Goal: Information Seeking & Learning: Learn about a topic

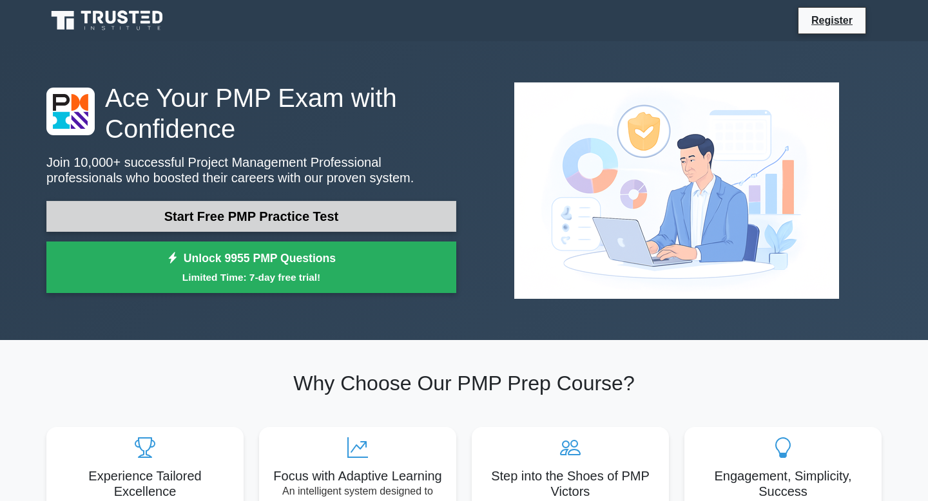
click at [291, 213] on link "Start Free PMP Practice Test" at bounding box center [251, 216] width 410 height 31
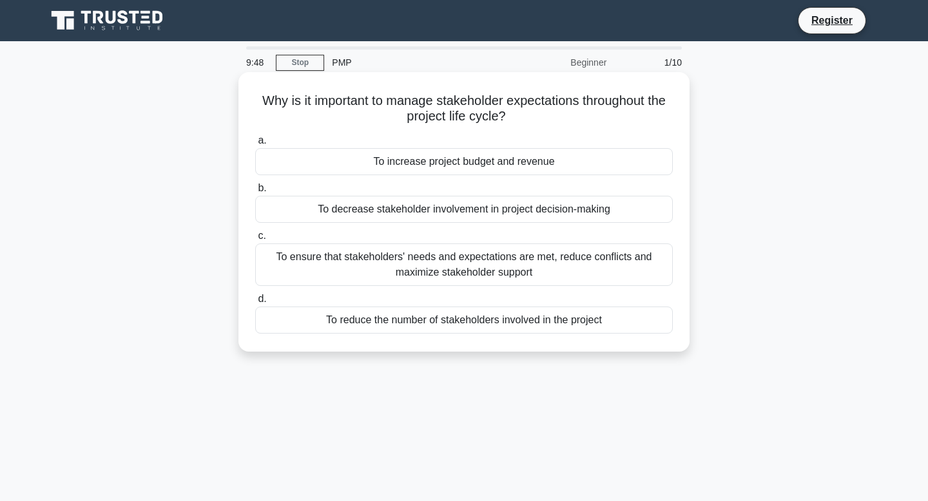
click at [372, 264] on div "To ensure that stakeholders' needs and expectations are met, reduce conflicts a…" at bounding box center [464, 265] width 418 height 43
click at [255, 240] on input "c. To ensure that stakeholders' needs and expectations are met, reduce conflict…" at bounding box center [255, 236] width 0 height 8
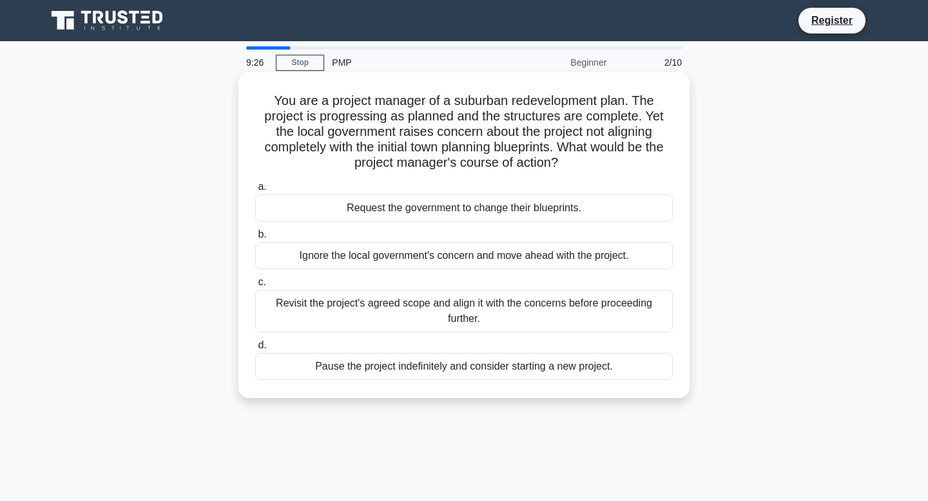
click at [369, 312] on div "Revisit the project's agreed scope and align it with the concerns before procee…" at bounding box center [464, 311] width 418 height 43
click at [255, 287] on input "c. Revisit the project's agreed scope and align it with the concerns before pro…" at bounding box center [255, 282] width 0 height 8
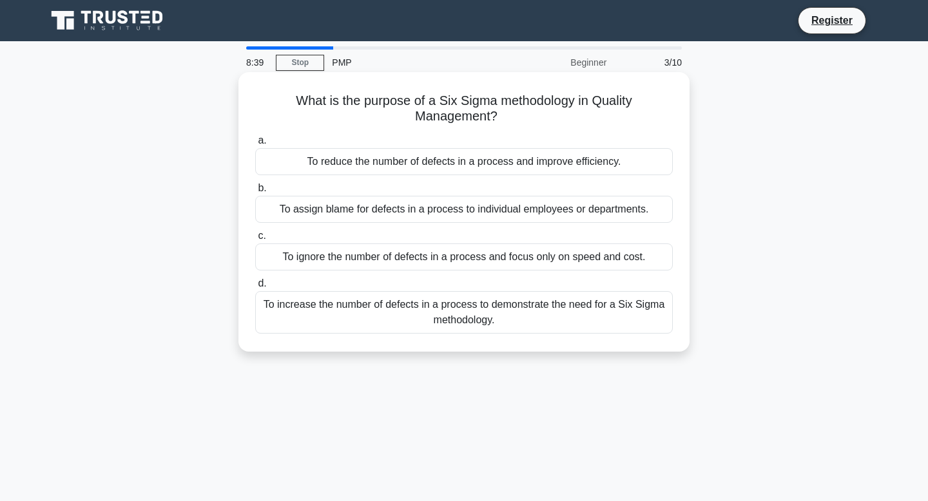
click at [334, 161] on div "To reduce the number of defects in a process and improve efficiency." at bounding box center [464, 161] width 418 height 27
click at [255, 145] on input "a. To reduce the number of defects in a process and improve efficiency." at bounding box center [255, 141] width 0 height 8
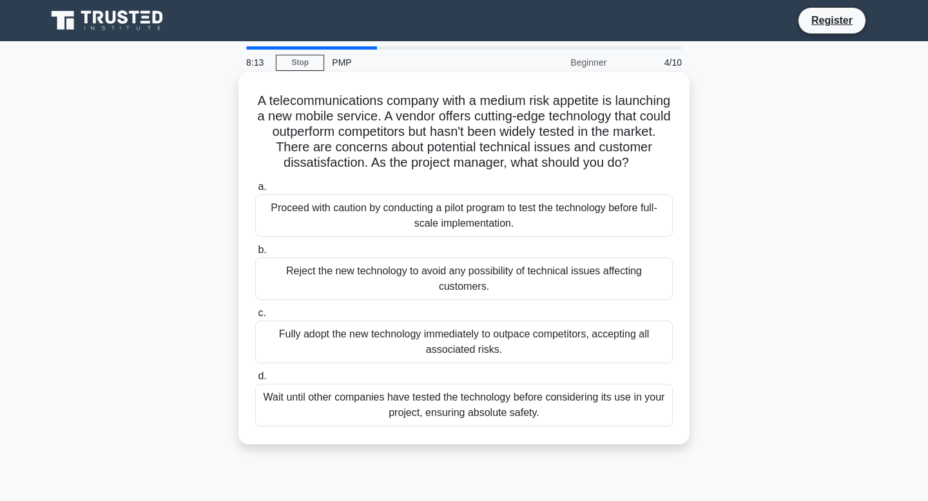
click at [371, 214] on div "Proceed with caution by conducting a pilot program to test the technology befor…" at bounding box center [464, 216] width 418 height 43
click at [255, 191] on input "a. Proceed with caution by conducting a pilot program to test the technology be…" at bounding box center [255, 187] width 0 height 8
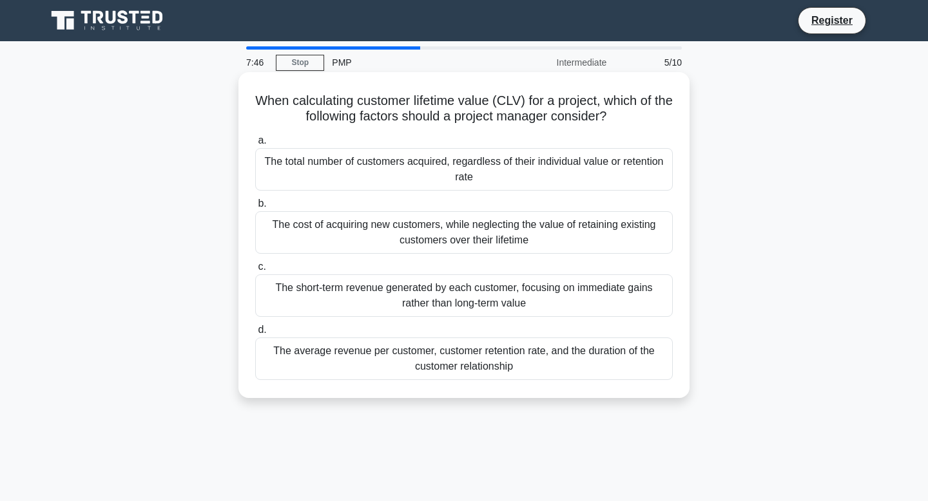
click at [296, 359] on div "The average revenue per customer, customer retention rate, and the duration of …" at bounding box center [464, 359] width 418 height 43
click at [255, 334] on input "d. The average revenue per customer, customer retention rate, and the duration …" at bounding box center [255, 330] width 0 height 8
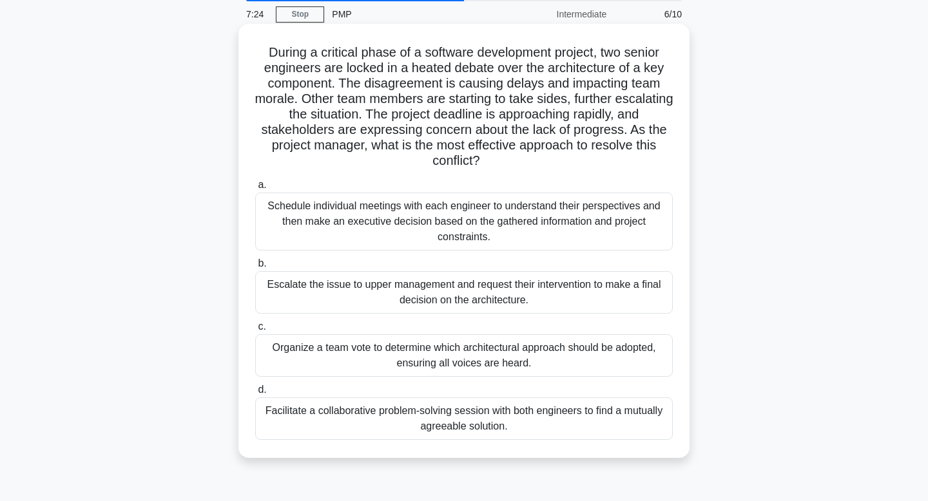
scroll to position [57, 0]
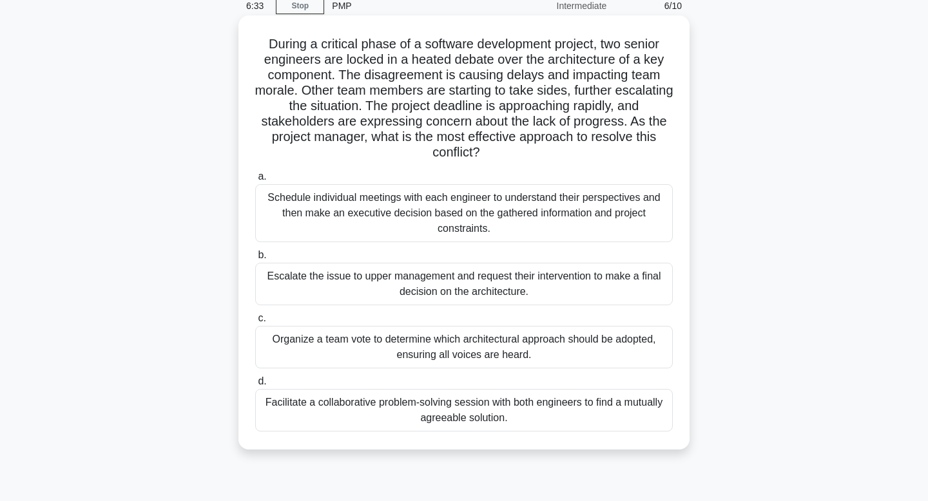
click at [315, 408] on div "Facilitate a collaborative problem-solving session with both engineers to find …" at bounding box center [464, 410] width 418 height 43
click at [255, 386] on input "d. Facilitate a collaborative problem-solving session with both engineers to fi…" at bounding box center [255, 382] width 0 height 8
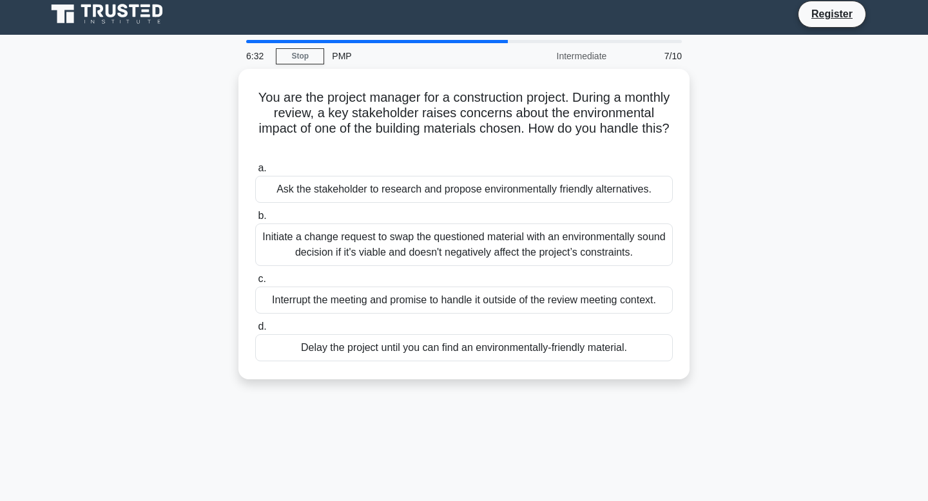
scroll to position [0, 0]
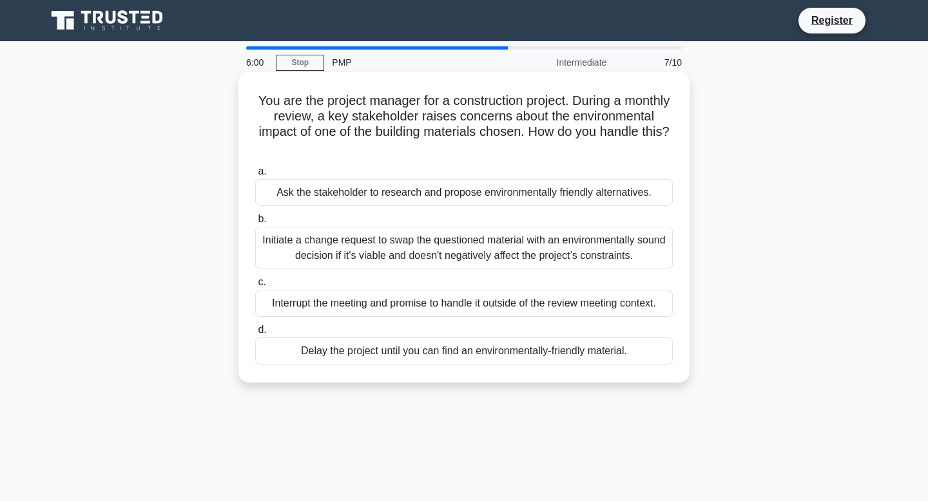
click at [387, 249] on div "Initiate a change request to swap the questioned material with an environmental…" at bounding box center [464, 248] width 418 height 43
click at [255, 224] on input "b. Initiate a change request to swap the questioned material with an environmen…" at bounding box center [255, 219] width 0 height 8
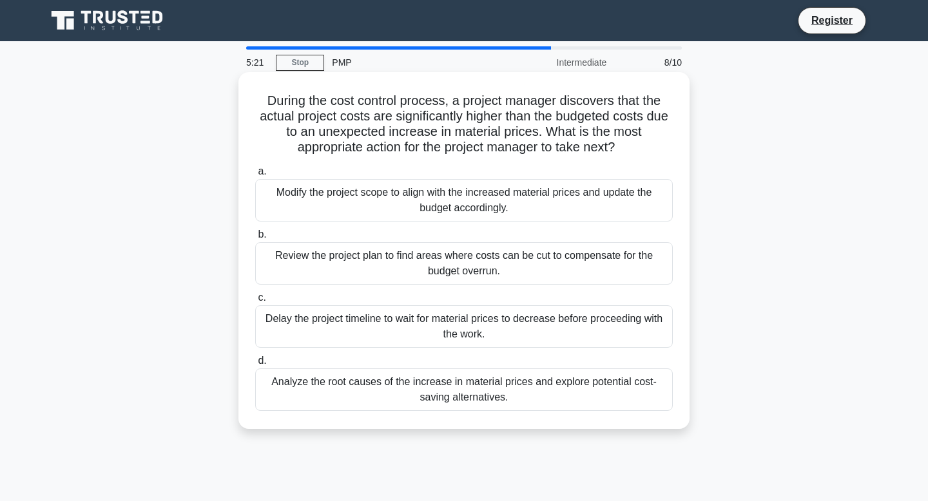
click at [330, 388] on div "Analyze the root causes of the increase in material prices and explore potentia…" at bounding box center [464, 390] width 418 height 43
click at [255, 365] on input "d. Analyze the root causes of the increase in material prices and explore poten…" at bounding box center [255, 361] width 0 height 8
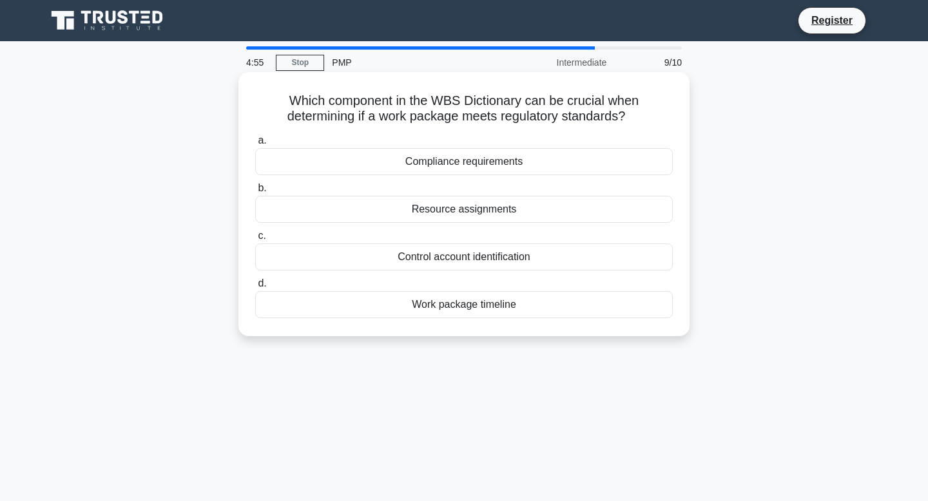
click at [505, 160] on div "Compliance requirements" at bounding box center [464, 161] width 418 height 27
click at [255, 145] on input "a. Compliance requirements" at bounding box center [255, 141] width 0 height 8
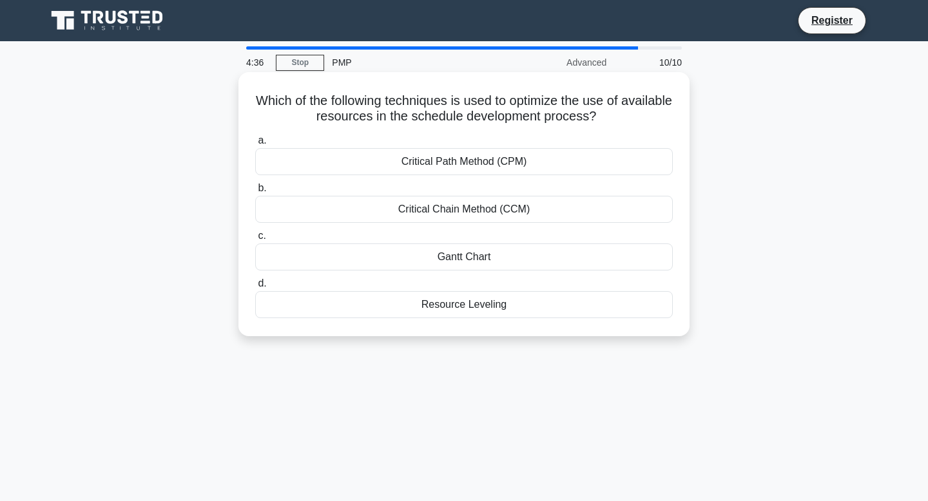
click at [450, 298] on div "Resource Leveling" at bounding box center [464, 304] width 418 height 27
click at [255, 288] on input "d. Resource Leveling" at bounding box center [255, 284] width 0 height 8
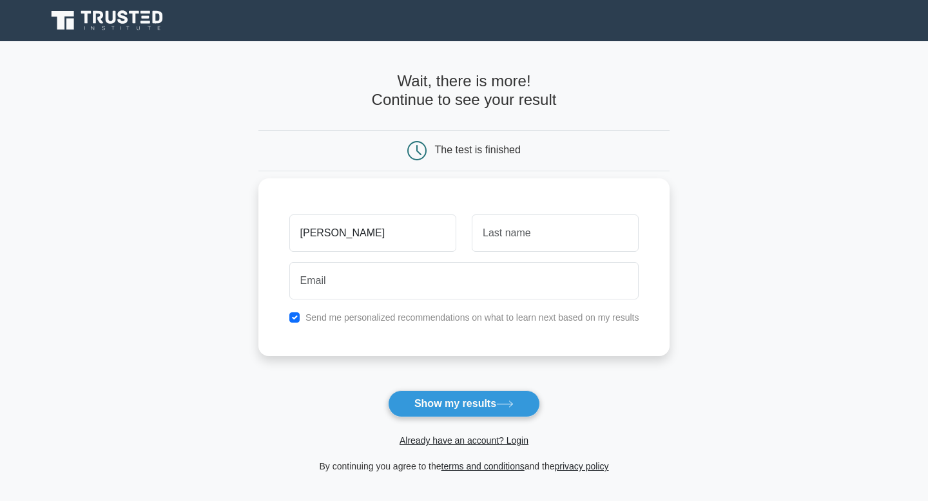
type input "NATALIA"
type input "ANEZ"
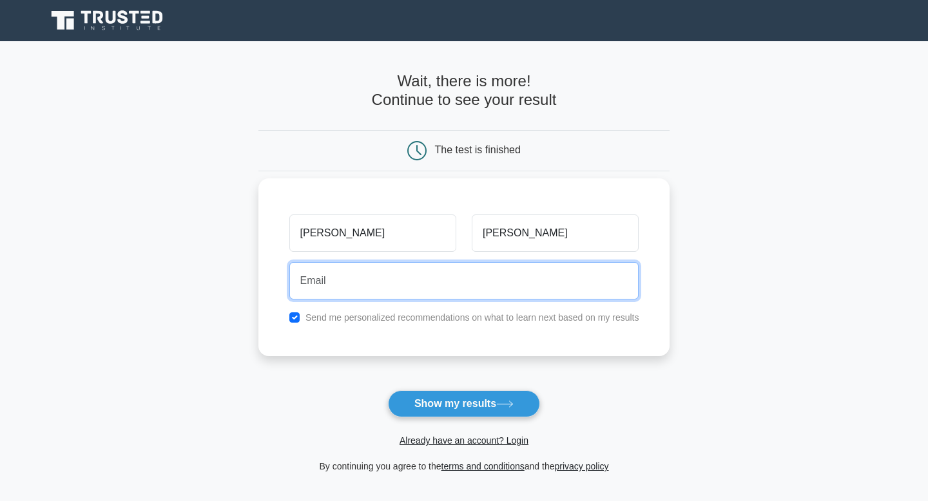
click at [341, 294] on input "email" at bounding box center [464, 280] width 350 height 37
type input "natalia.anez.vera@gmail.com"
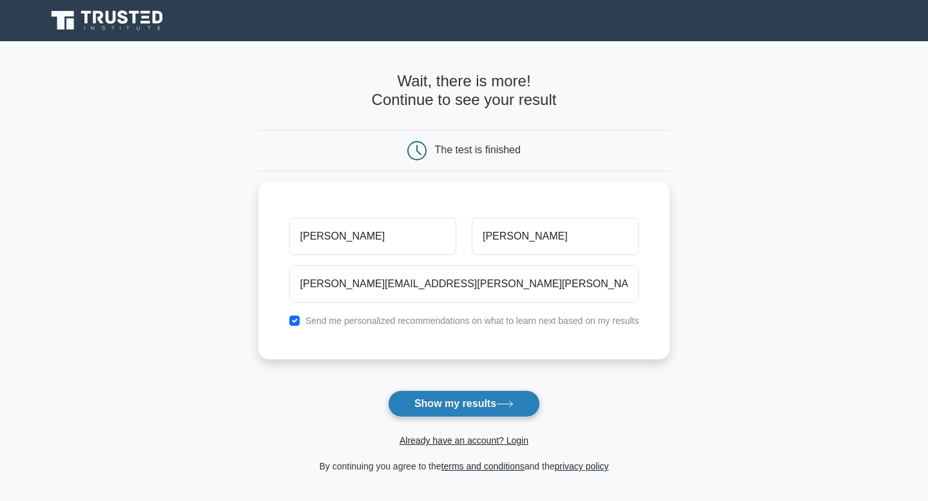
click at [437, 403] on button "Show my results" at bounding box center [464, 403] width 152 height 27
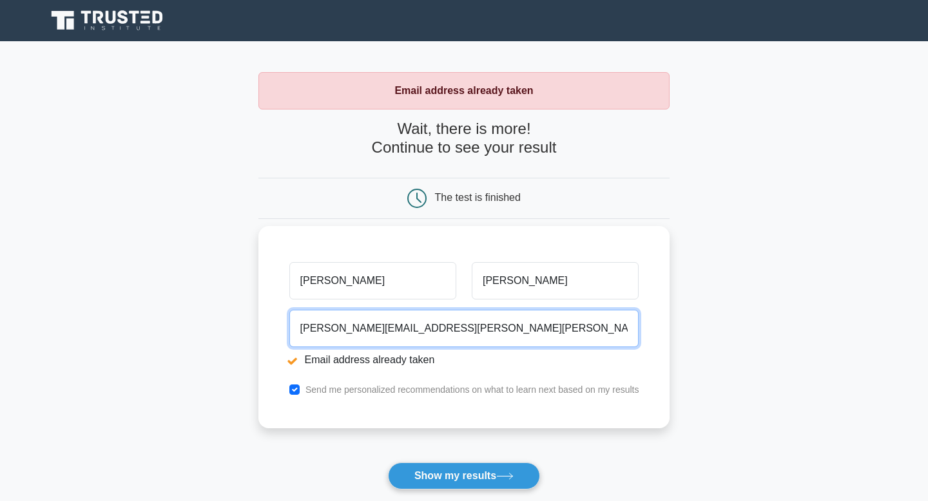
click at [452, 325] on input "natalia.anez.vera@gmail.com" at bounding box center [464, 328] width 350 height 37
type input "natalita_2008@hotmail.com"
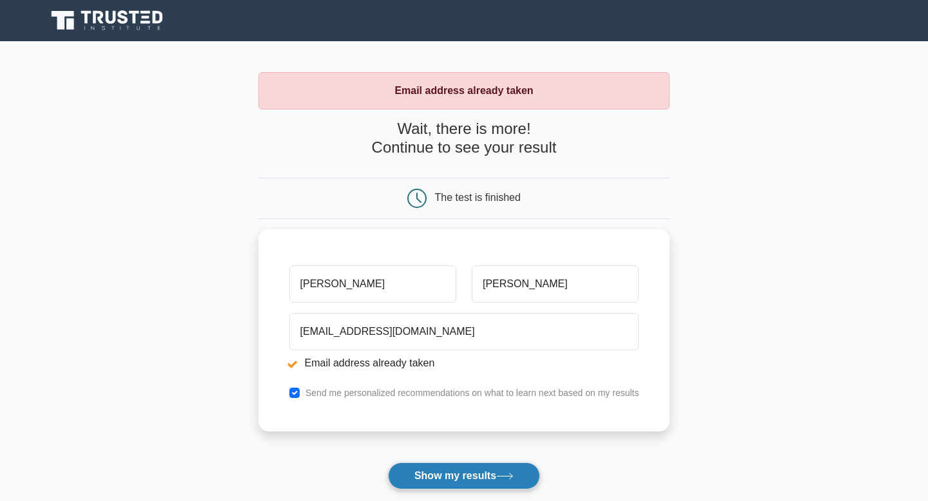
click at [476, 483] on button "Show my results" at bounding box center [464, 476] width 152 height 27
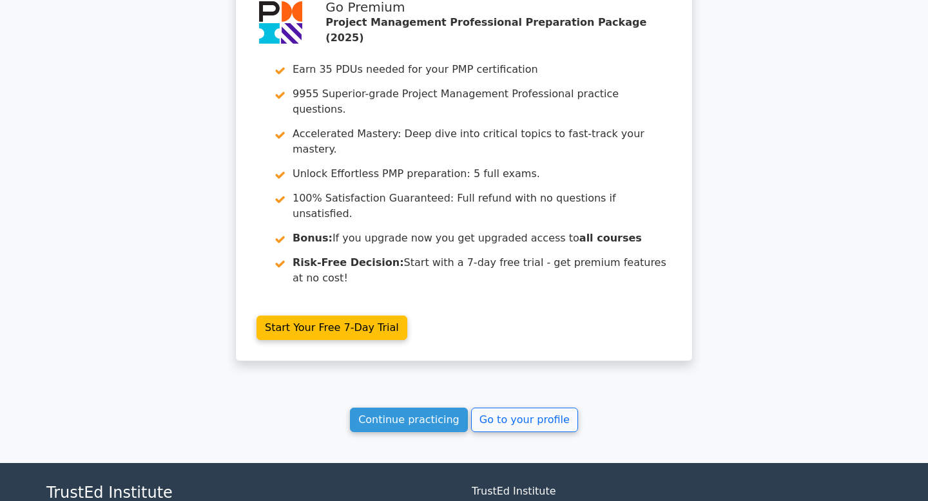
scroll to position [2261, 0]
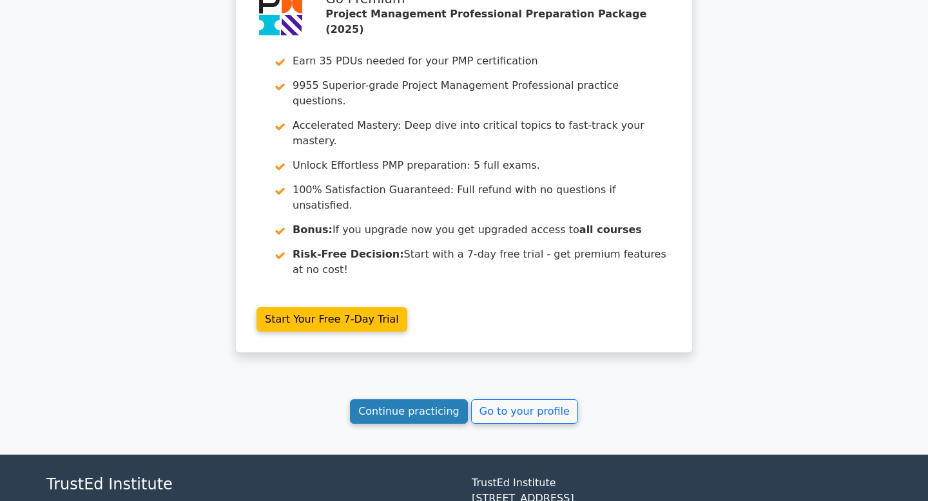
click at [390, 399] on link "Continue practicing" at bounding box center [409, 411] width 118 height 24
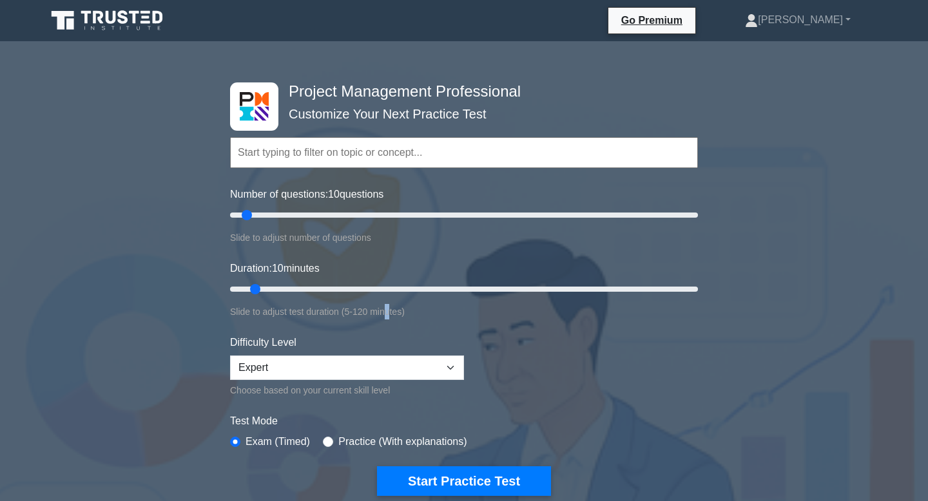
drag, startPoint x: 390, startPoint y: 309, endPoint x: 378, endPoint y: 282, distance: 29.7
click at [387, 318] on form "Topics Scope Management Time Management Cost Management Quality Management Risk…" at bounding box center [464, 297] width 468 height 398
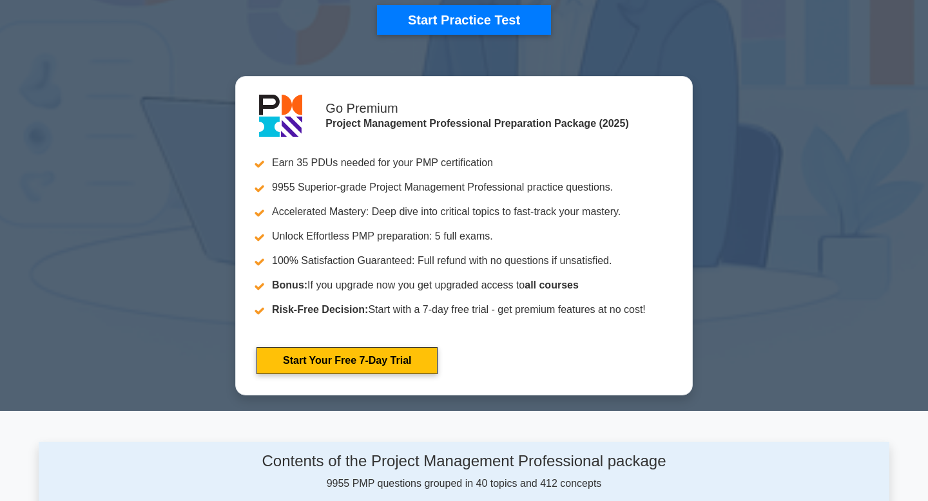
scroll to position [355, 0]
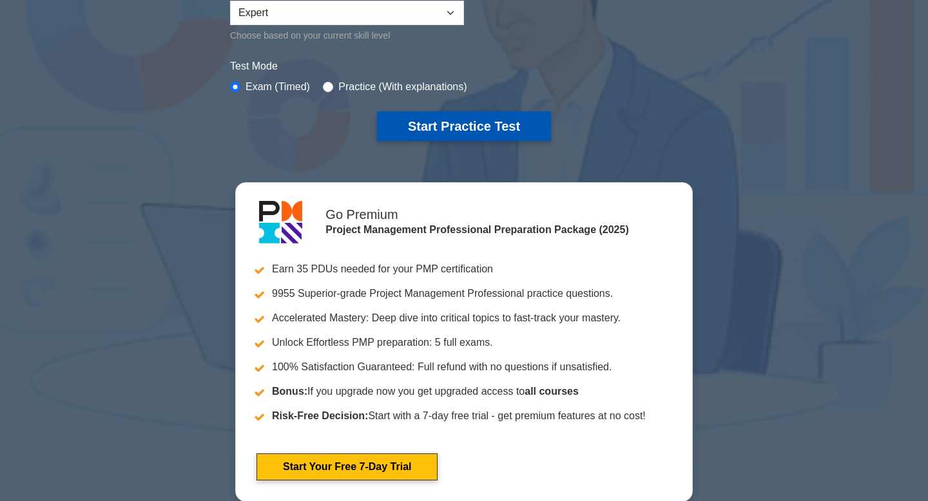
click at [468, 120] on button "Start Practice Test" at bounding box center [464, 126] width 174 height 30
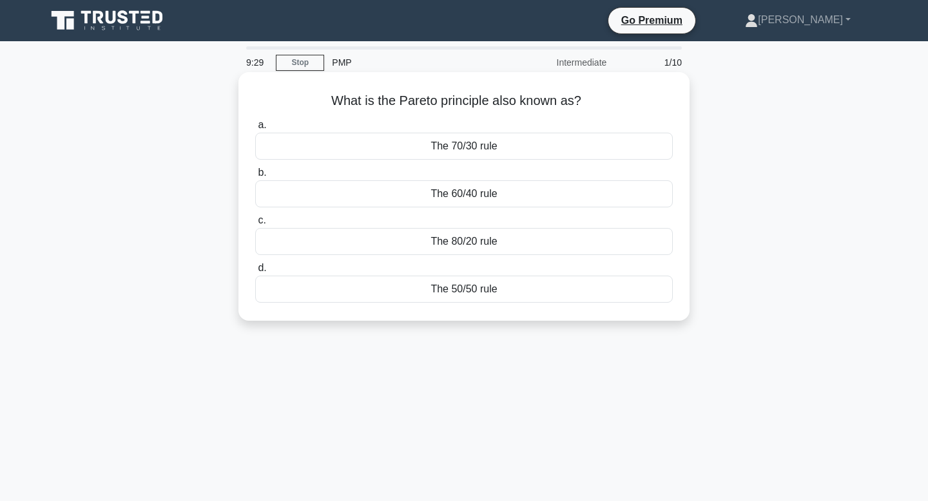
click at [398, 246] on div "The 80/20 rule" at bounding box center [464, 241] width 418 height 27
click at [255, 225] on input "c. The 80/20 rule" at bounding box center [255, 220] width 0 height 8
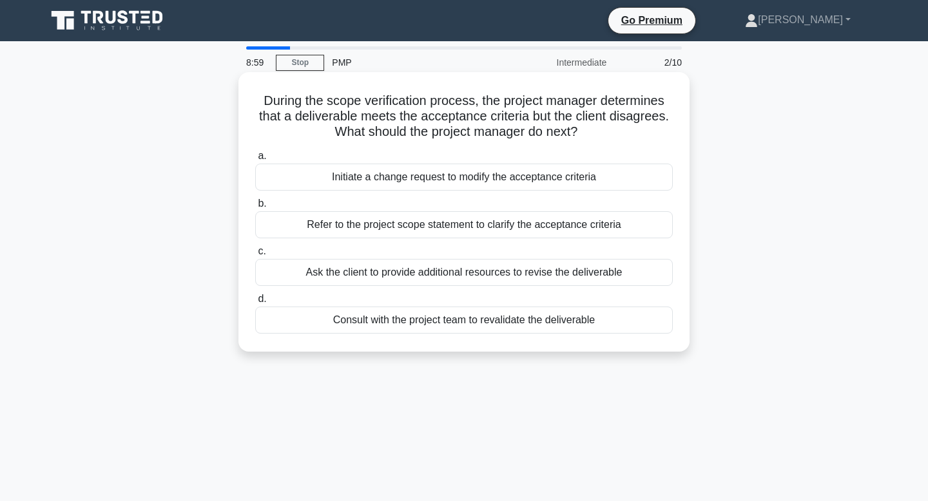
click at [372, 232] on div "Refer to the project scope statement to clarify the acceptance criteria" at bounding box center [464, 224] width 418 height 27
click at [255, 208] on input "b. Refer to the project scope statement to clarify the acceptance criteria" at bounding box center [255, 204] width 0 height 8
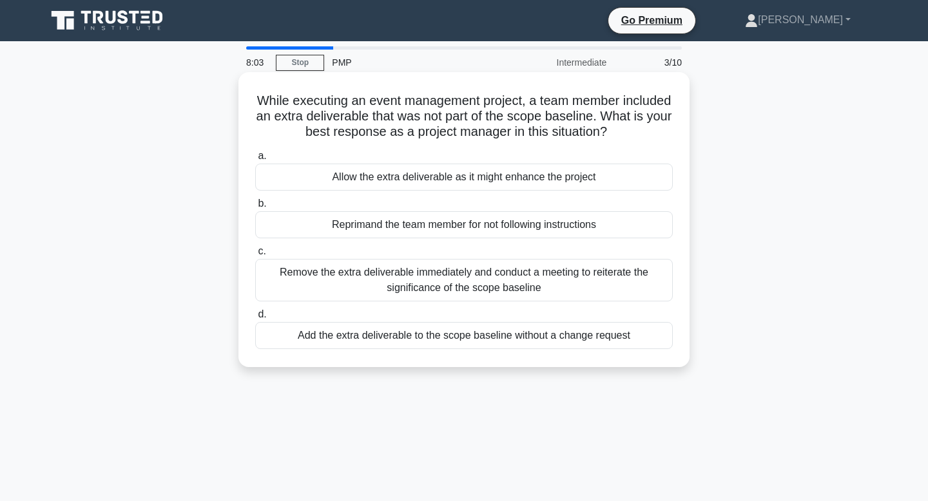
click at [385, 176] on div "Allow the extra deliverable as it might enhance the project" at bounding box center [464, 177] width 418 height 27
click at [255, 160] on input "a. Allow the extra deliverable as it might enhance the project" at bounding box center [255, 156] width 0 height 8
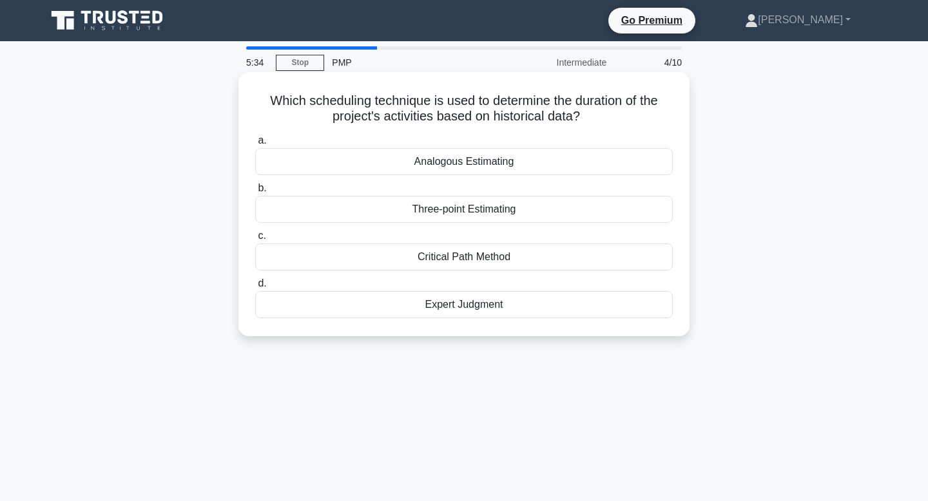
click at [467, 222] on div "Three-point Estimating" at bounding box center [464, 209] width 418 height 27
click at [255, 193] on input "b. Three-point Estimating" at bounding box center [255, 188] width 0 height 8
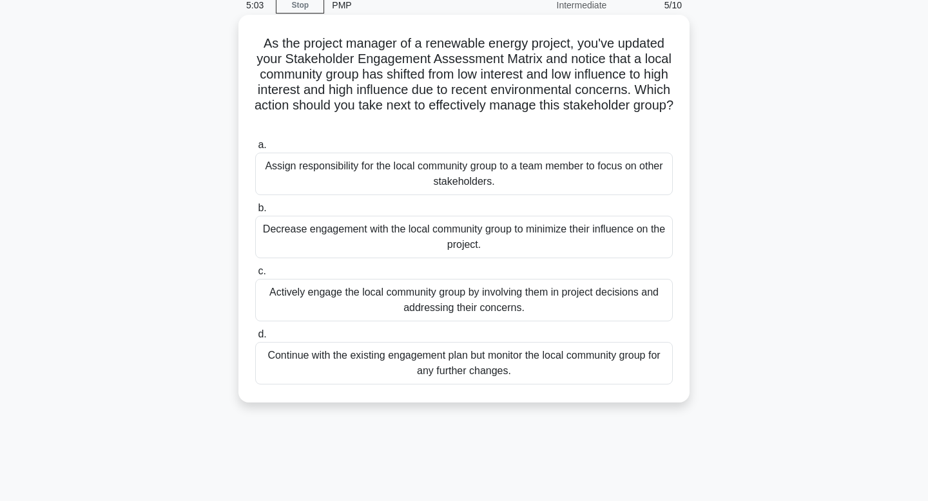
scroll to position [69, 0]
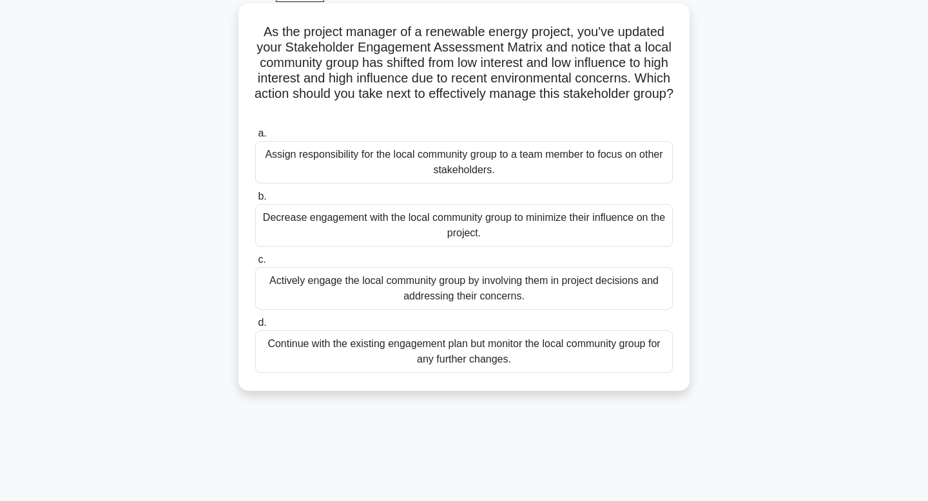
click at [376, 294] on div "Actively engage the local community group by involving them in project decision…" at bounding box center [464, 288] width 418 height 43
click at [255, 264] on input "c. Actively engage the local community group by involving them in project decis…" at bounding box center [255, 260] width 0 height 8
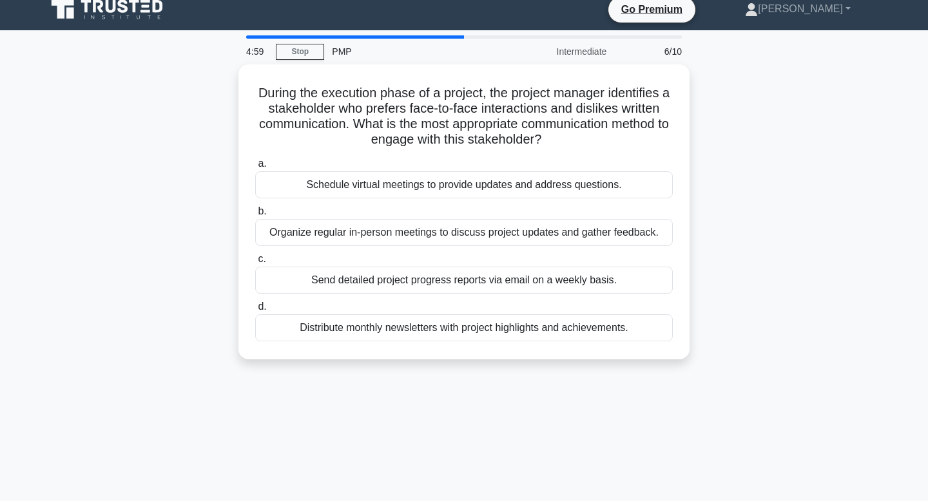
scroll to position [0, 0]
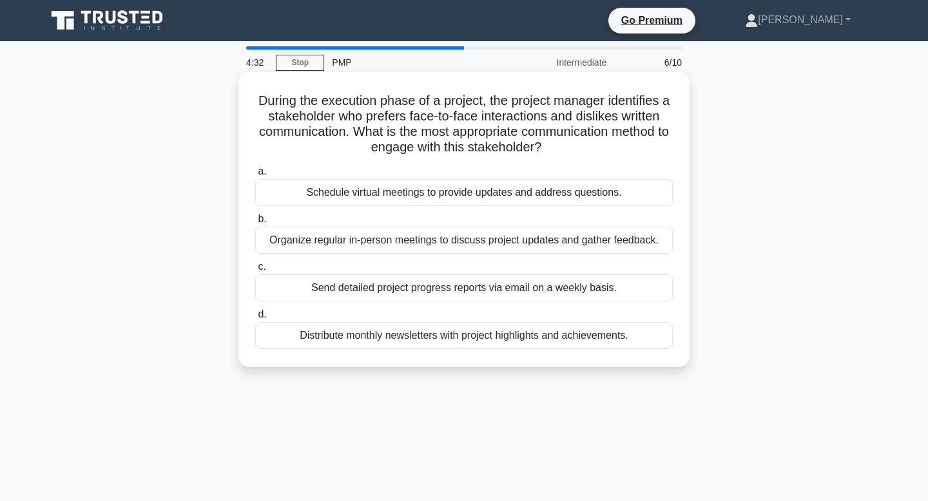
click at [417, 235] on div "Organize regular in-person meetings to discuss project updates and gather feedb…" at bounding box center [464, 240] width 418 height 27
click at [255, 224] on input "b. Organize regular in-person meetings to discuss project updates and gather fe…" at bounding box center [255, 219] width 0 height 8
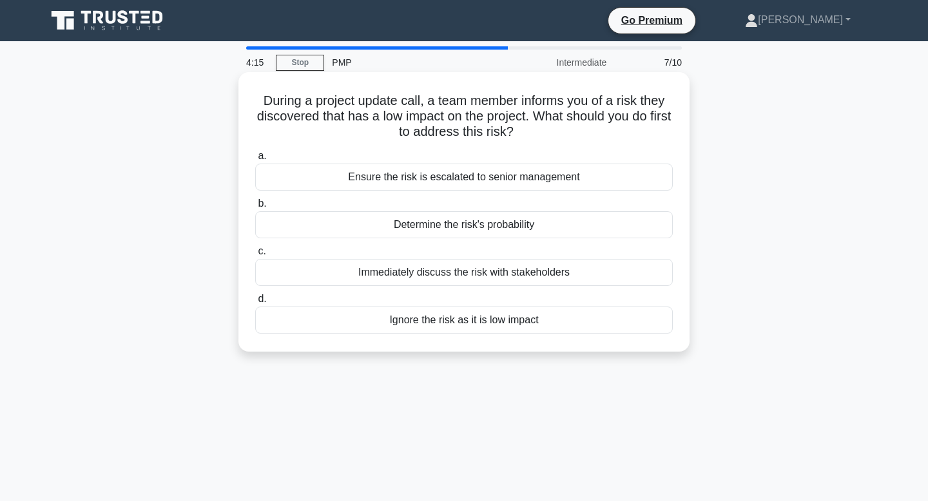
click at [419, 272] on div "Immediately discuss the risk with stakeholders" at bounding box center [464, 272] width 418 height 27
click at [255, 256] on input "c. Immediately discuss the risk with stakeholders" at bounding box center [255, 251] width 0 height 8
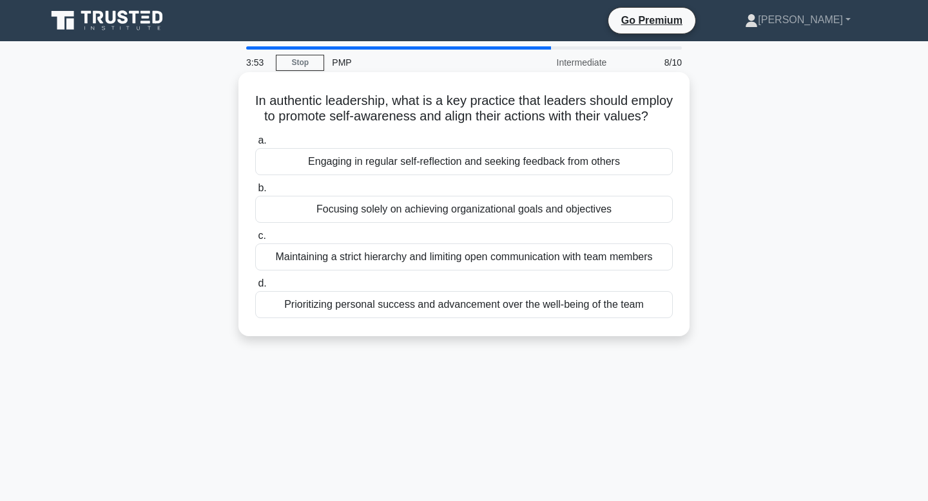
click at [435, 161] on div "Engaging in regular self-reflection and seeking feedback from others" at bounding box center [464, 161] width 418 height 27
click at [255, 145] on input "a. Engaging in regular self-reflection and seeking feedback from others" at bounding box center [255, 141] width 0 height 8
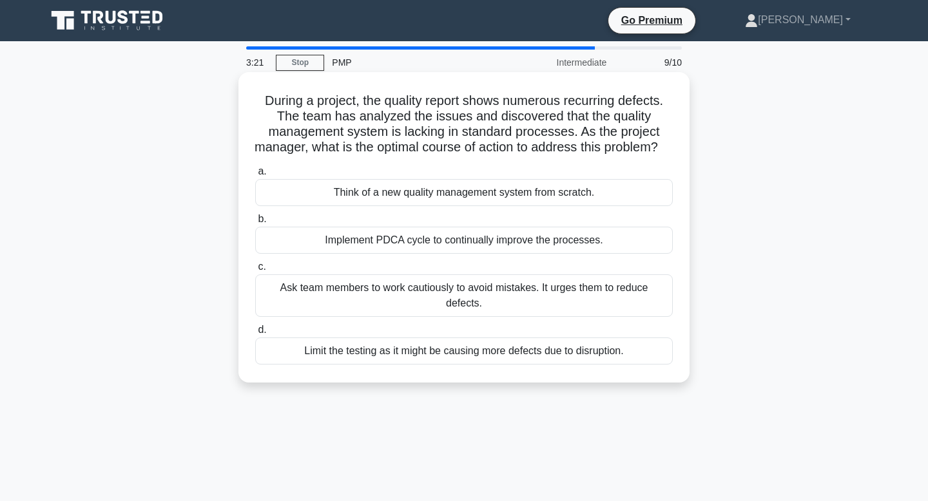
click at [360, 254] on div "Implement PDCA cycle to continually improve the processes." at bounding box center [464, 240] width 418 height 27
click at [255, 224] on input "b. Implement PDCA cycle to continually improve the processes." at bounding box center [255, 219] width 0 height 8
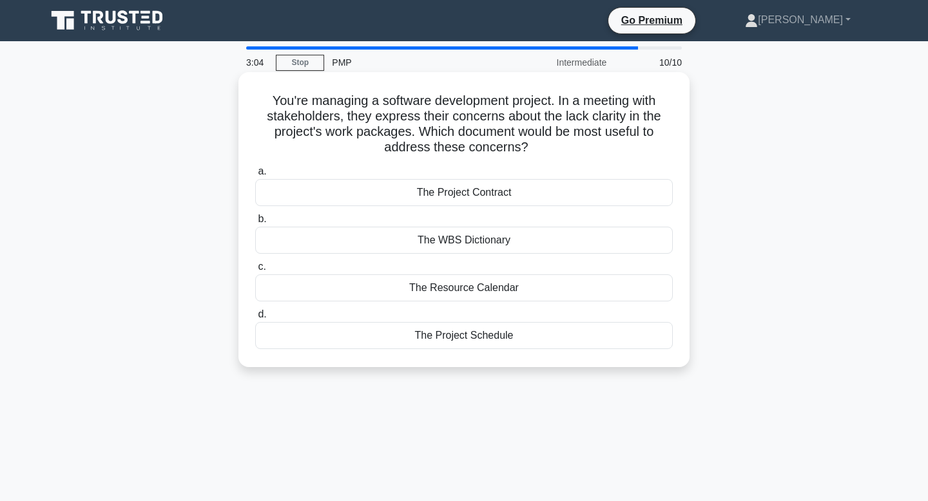
click at [362, 236] on div "The WBS Dictionary" at bounding box center [464, 240] width 418 height 27
click at [255, 224] on input "b. The WBS Dictionary" at bounding box center [255, 219] width 0 height 8
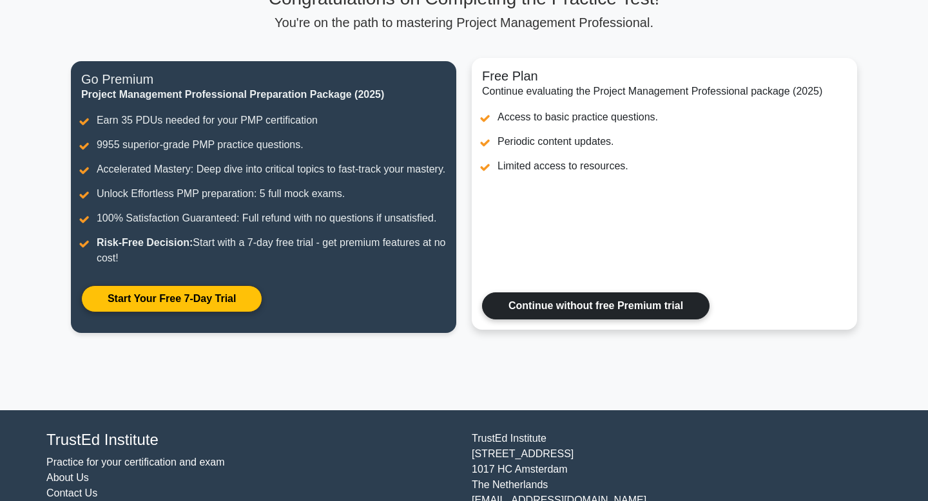
scroll to position [167, 0]
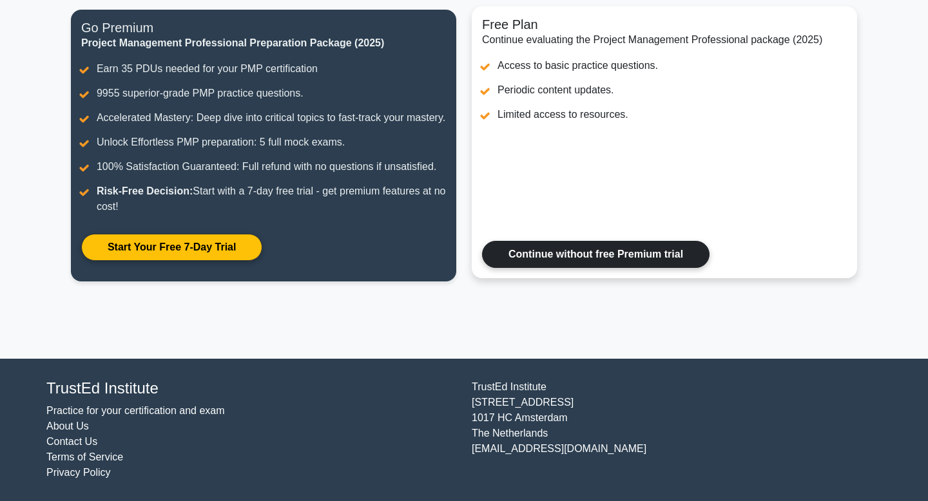
click at [512, 249] on link "Continue without free Premium trial" at bounding box center [595, 254] width 227 height 27
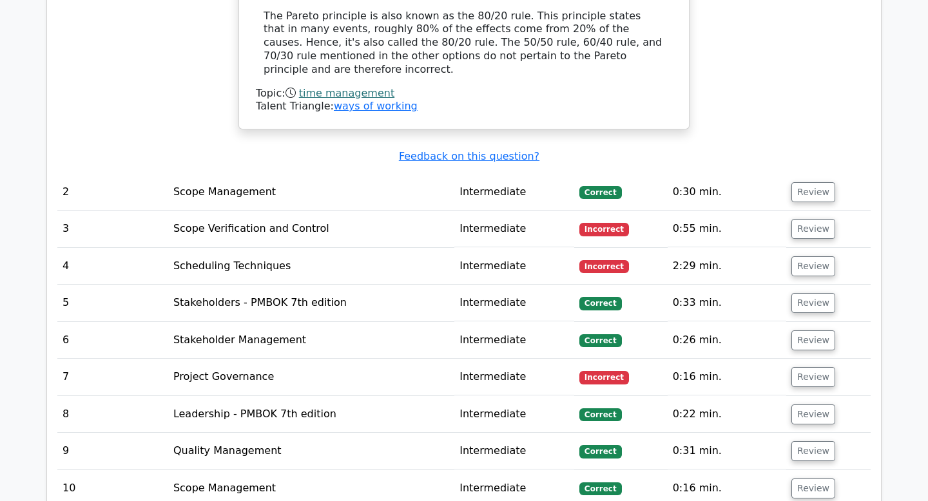
scroll to position [1413, 0]
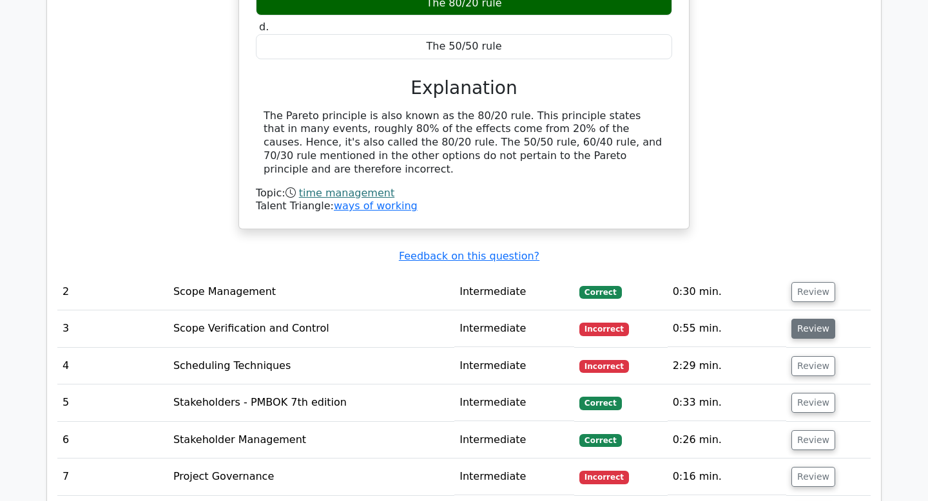
click at [802, 319] on button "Review" at bounding box center [813, 329] width 44 height 20
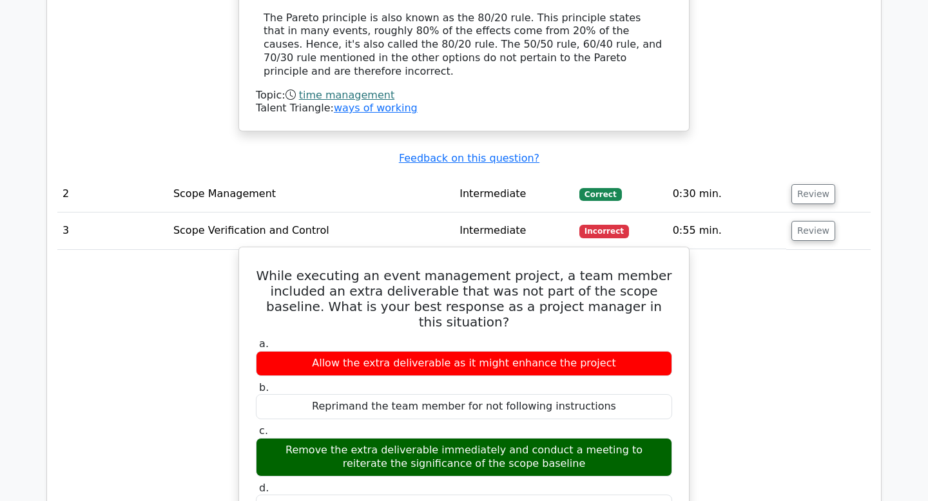
scroll to position [1516, 0]
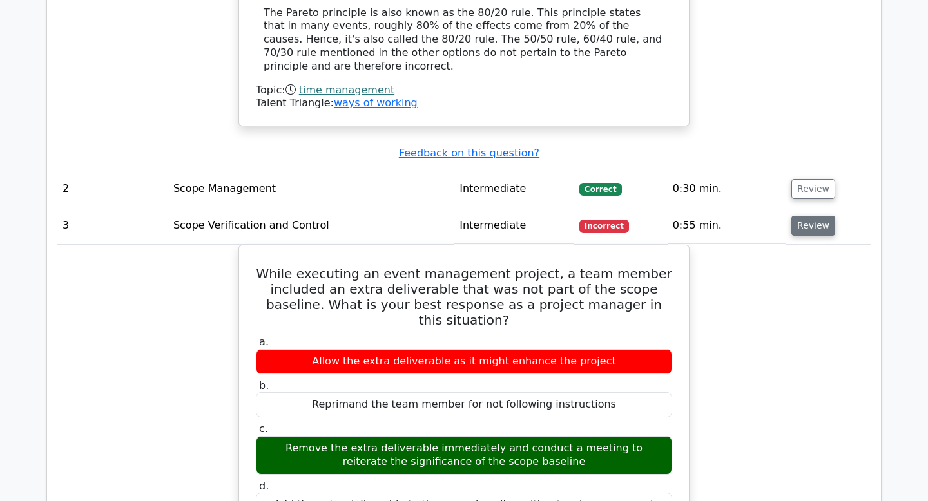
click at [822, 216] on button "Review" at bounding box center [813, 226] width 44 height 20
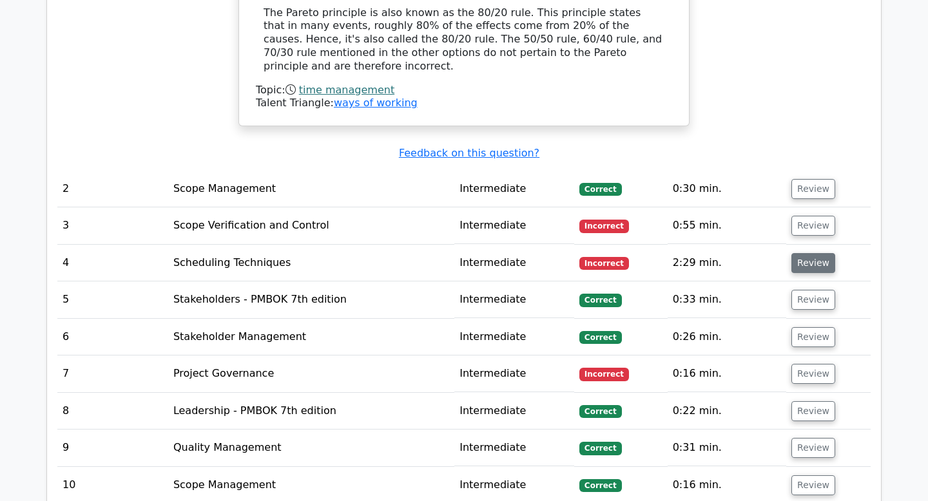
click at [805, 253] on button "Review" at bounding box center [813, 263] width 44 height 20
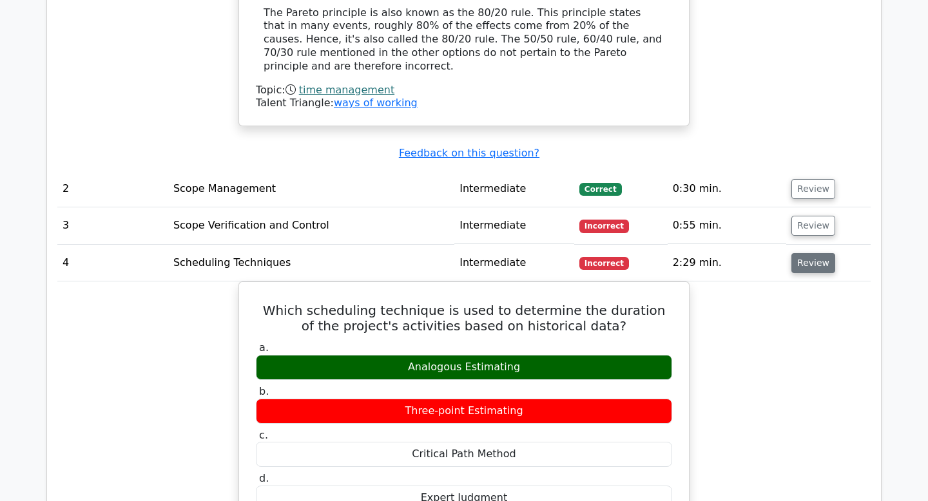
click at [792, 253] on button "Review" at bounding box center [813, 263] width 44 height 20
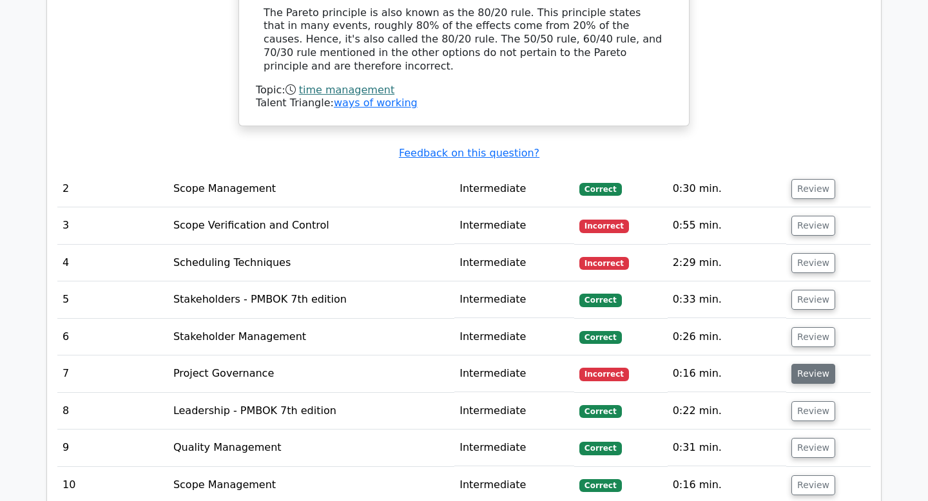
click at [802, 364] on button "Review" at bounding box center [813, 374] width 44 height 20
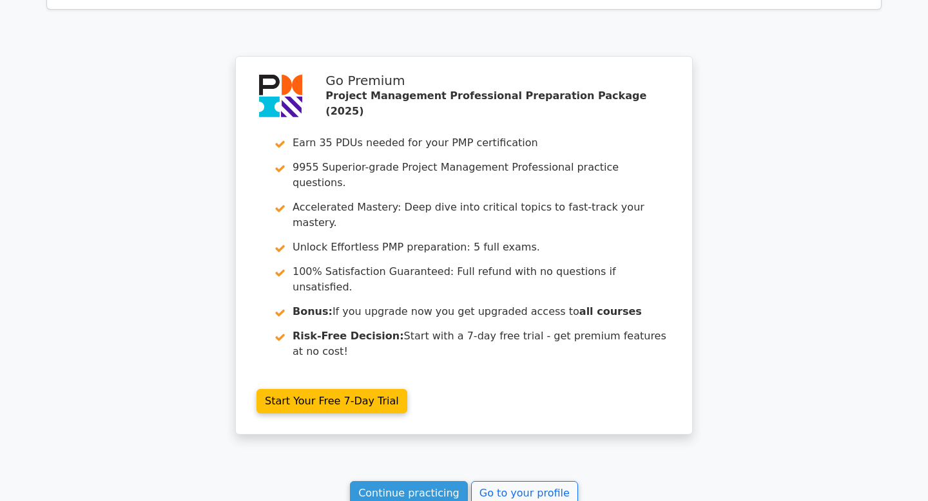
scroll to position [2557, 0]
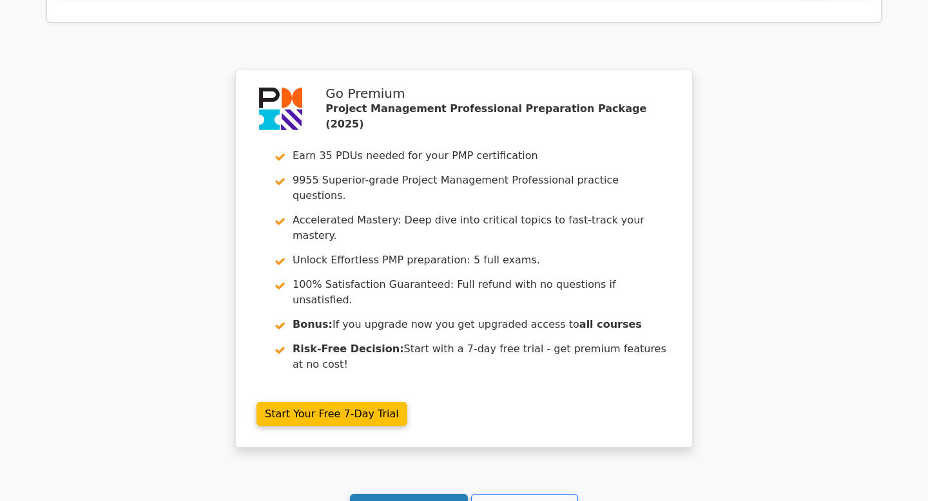
click at [403, 494] on link "Continue practicing" at bounding box center [409, 506] width 118 height 24
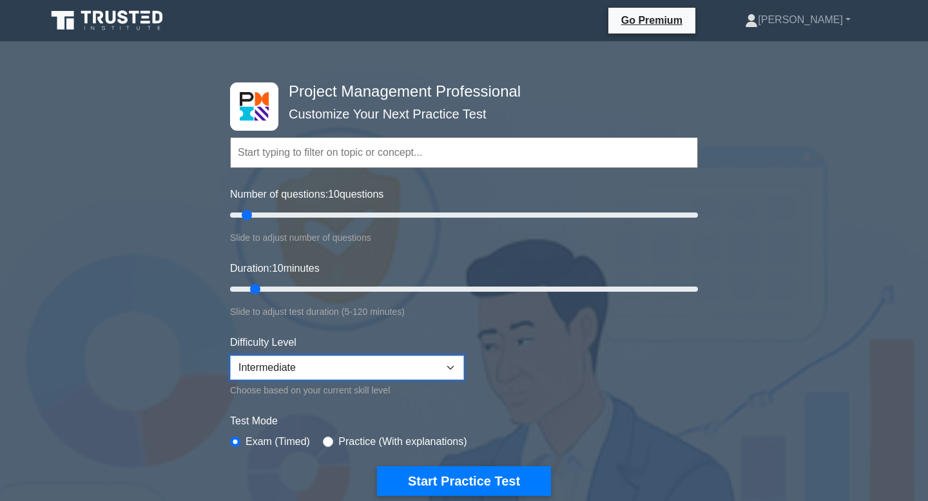
click at [369, 363] on select "Beginner Intermediate Expert" at bounding box center [347, 368] width 234 height 24
select select "expert"
click at [230, 356] on select "Beginner Intermediate Expert" at bounding box center [347, 368] width 234 height 24
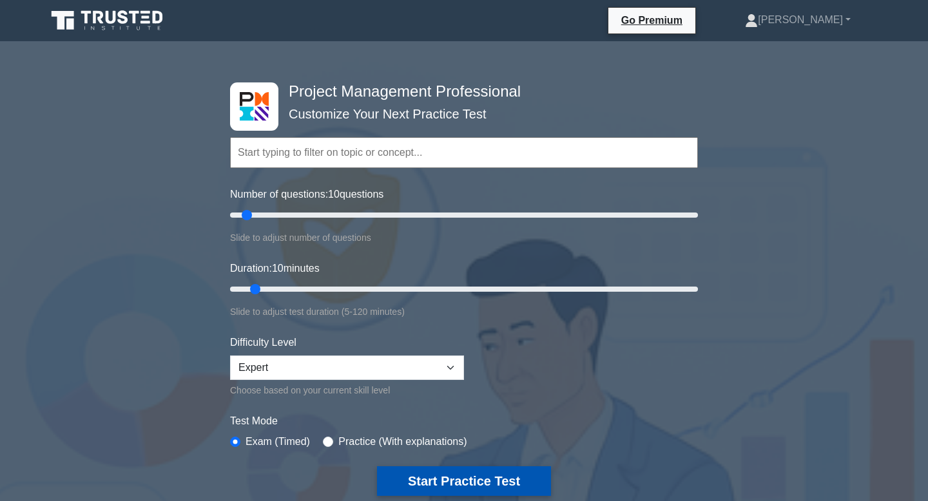
click at [486, 479] on button "Start Practice Test" at bounding box center [464, 481] width 174 height 30
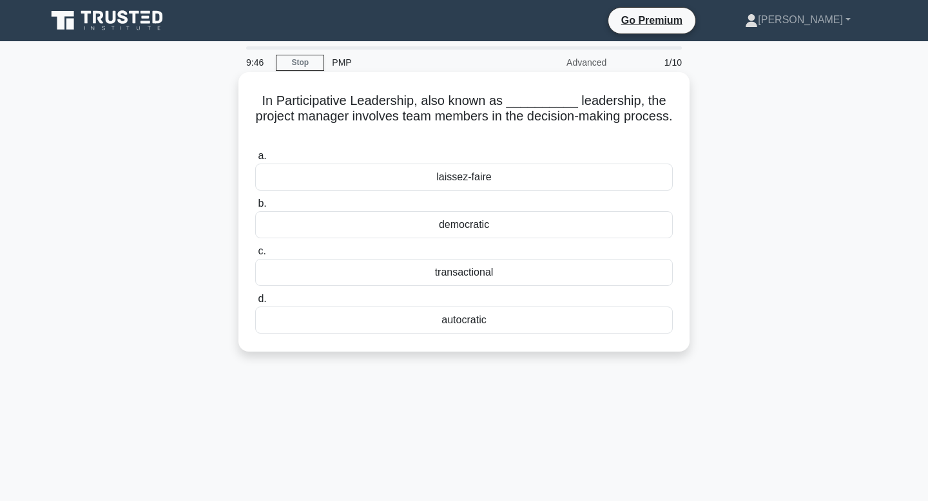
click at [499, 230] on div "democratic" at bounding box center [464, 224] width 418 height 27
click at [255, 208] on input "b. democratic" at bounding box center [255, 204] width 0 height 8
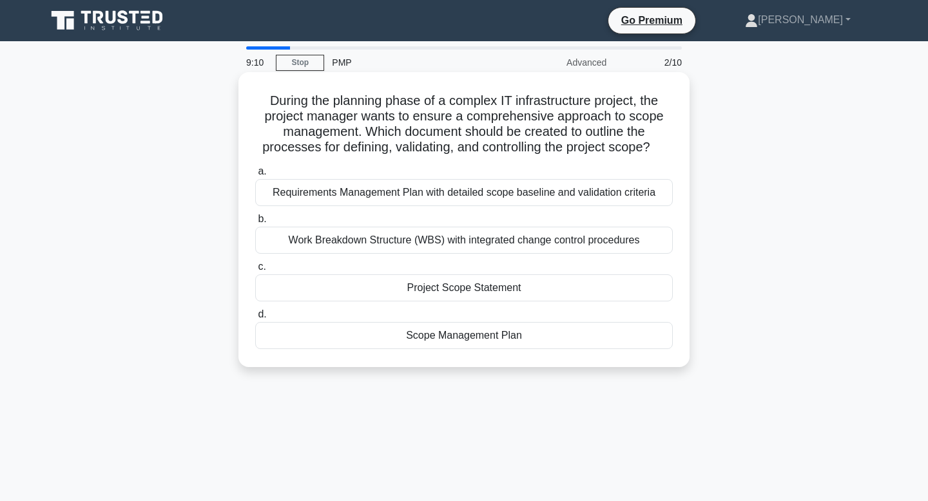
click at [456, 344] on div "Scope Management Plan" at bounding box center [464, 335] width 418 height 27
click at [255, 319] on input "d. Scope Management Plan" at bounding box center [255, 315] width 0 height 8
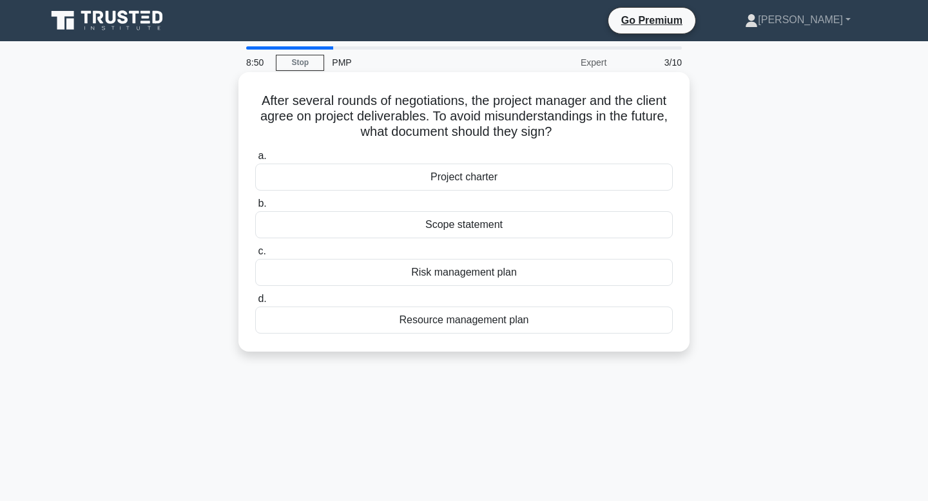
click at [480, 175] on div "Project charter" at bounding box center [464, 177] width 418 height 27
click at [255, 160] on input "a. Project charter" at bounding box center [255, 156] width 0 height 8
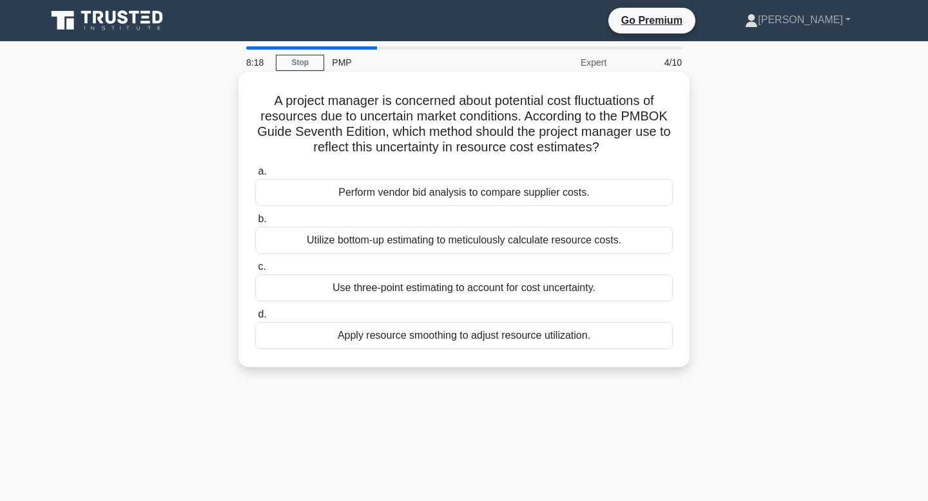
click at [450, 289] on div "Use three-point estimating to account for cost uncertainty." at bounding box center [464, 287] width 418 height 27
click at [255, 271] on input "c. Use three-point estimating to account for cost uncertainty." at bounding box center [255, 267] width 0 height 8
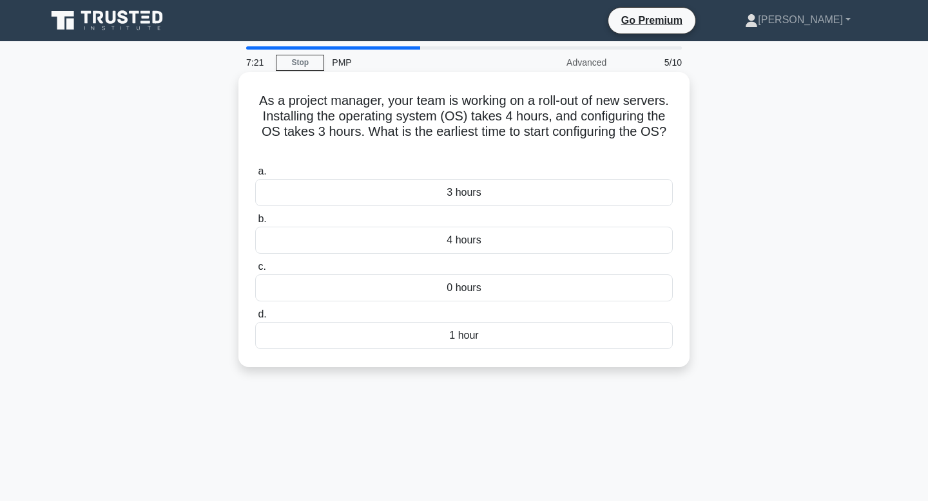
click at [484, 237] on div "4 hours" at bounding box center [464, 240] width 418 height 27
click at [255, 224] on input "b. 4 hours" at bounding box center [255, 219] width 0 height 8
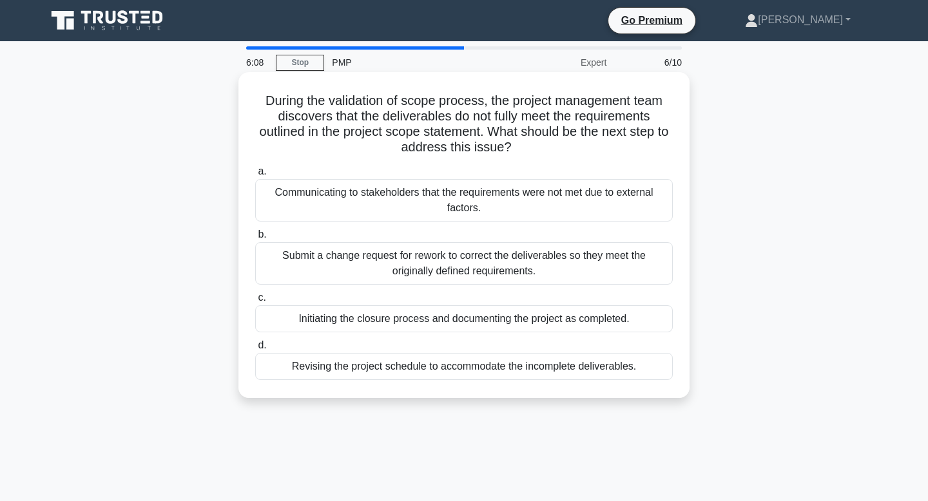
click at [374, 367] on div "Revising the project schedule to accommodate the incomplete deliverables." at bounding box center [464, 366] width 418 height 27
click at [255, 350] on input "d. Revising the project schedule to accommodate the incomplete deliverables." at bounding box center [255, 345] width 0 height 8
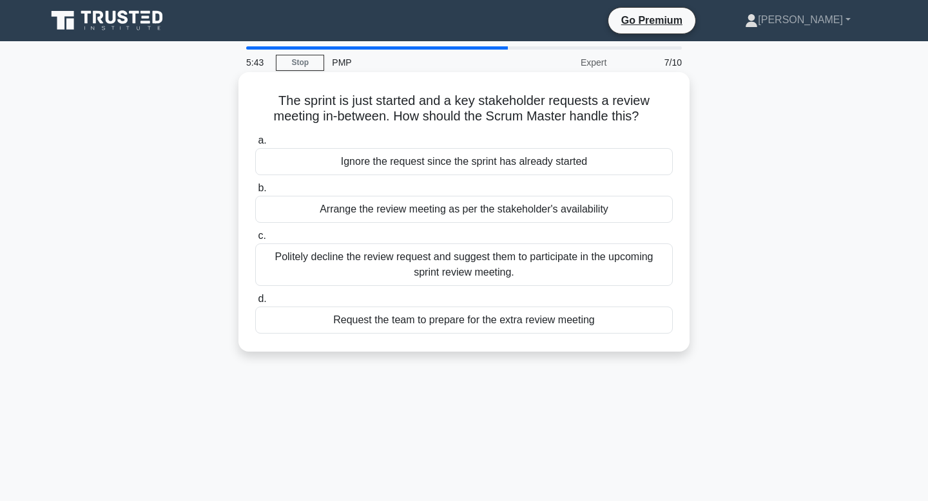
click at [352, 260] on div "Politely decline the review request and suggest them to participate in the upco…" at bounding box center [464, 265] width 418 height 43
click at [255, 240] on input "c. Politely decline the review request and suggest them to participate in the u…" at bounding box center [255, 236] width 0 height 8
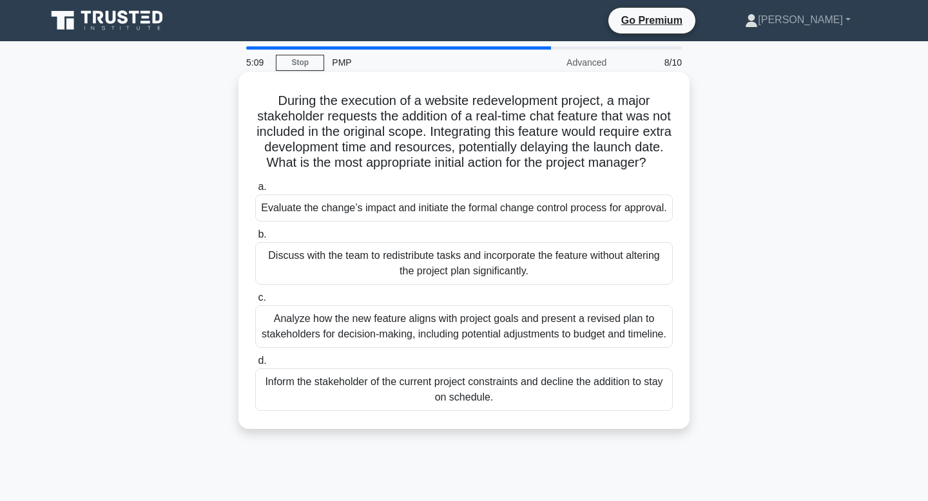
click at [368, 329] on div "Analyze how the new feature aligns with project goals and present a revised pla…" at bounding box center [464, 326] width 418 height 43
click at [255, 302] on input "c. Analyze how the new feature aligns with project goals and present a revised …" at bounding box center [255, 298] width 0 height 8
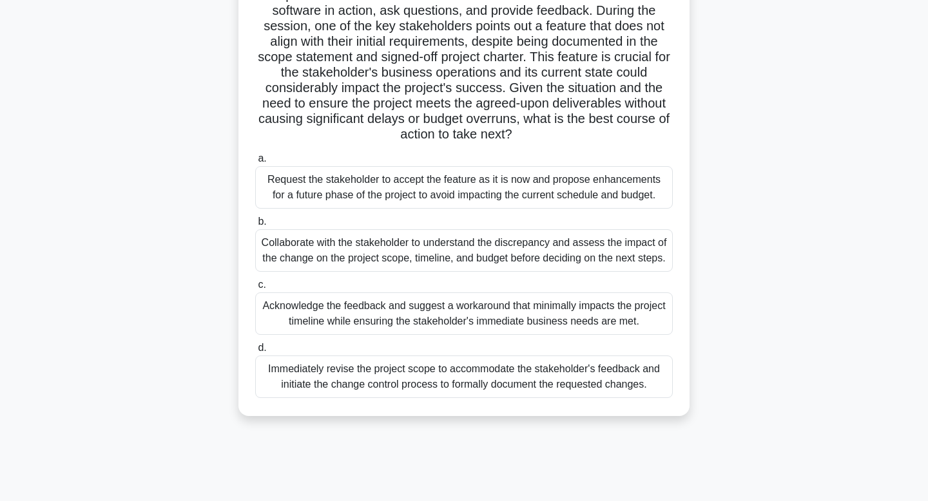
scroll to position [153, 0]
click at [293, 256] on div "Collaborate with the stakeholder to understand the discrepancy and assess the i…" at bounding box center [464, 250] width 418 height 43
click at [255, 226] on input "b. Collaborate with the stakeholder to understand the discrepancy and assess th…" at bounding box center [255, 221] width 0 height 8
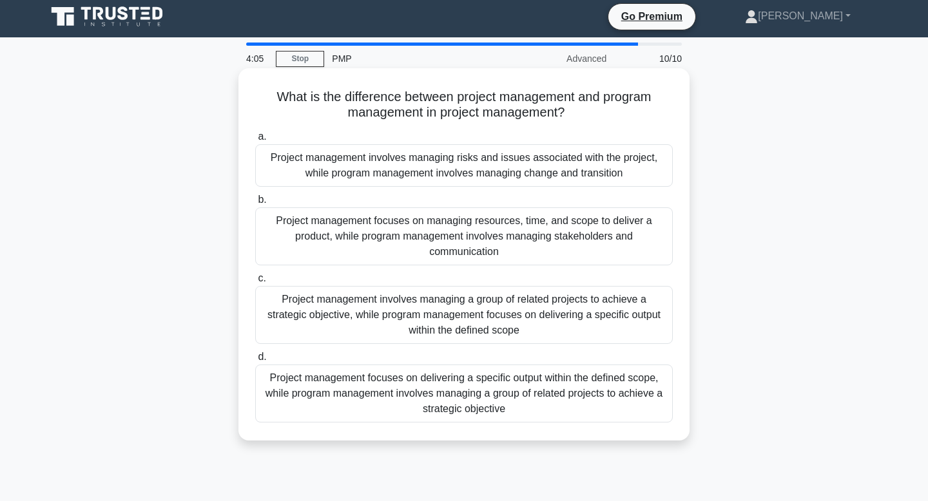
scroll to position [3, 0]
click at [281, 394] on div "Project management focuses on delivering a specific output within the defined s…" at bounding box center [464, 394] width 418 height 58
click at [255, 362] on input "d. Project management focuses on delivering a specific output within the define…" at bounding box center [255, 358] width 0 height 8
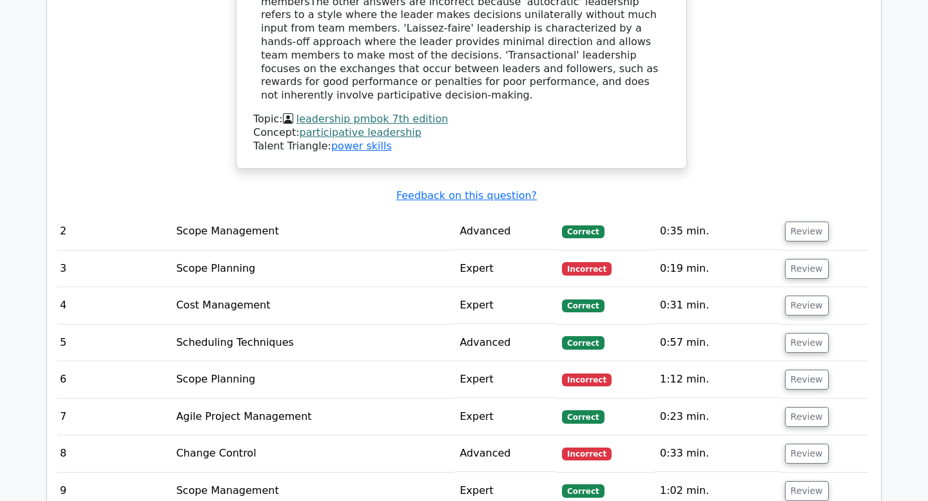
scroll to position [1726, 0]
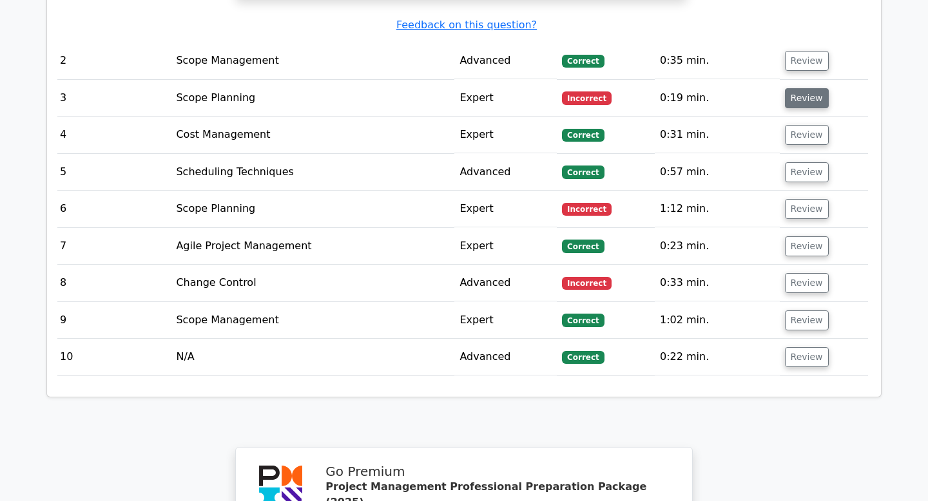
click at [807, 88] on button "Review" at bounding box center [807, 98] width 44 height 20
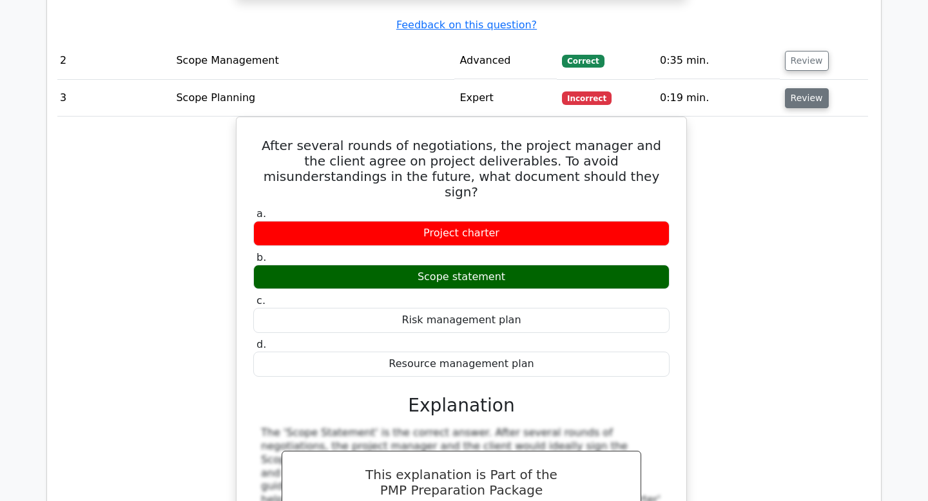
click at [805, 88] on button "Review" at bounding box center [807, 98] width 44 height 20
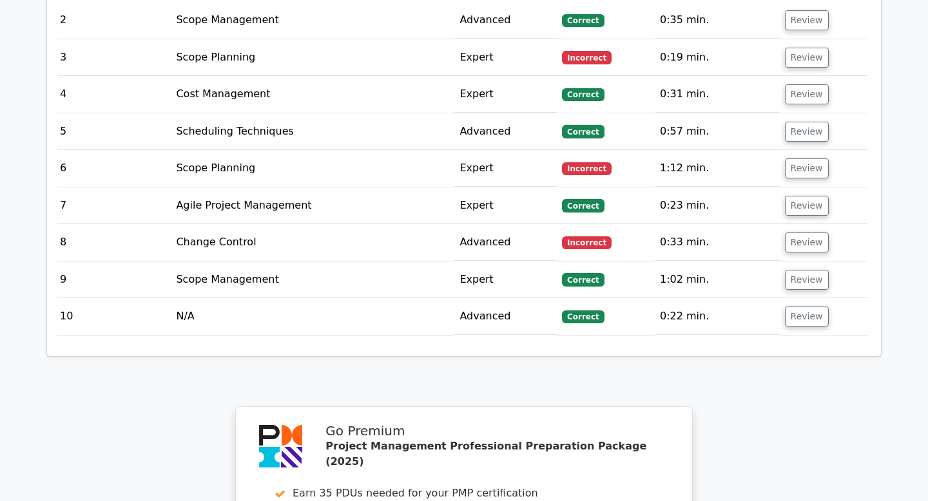
scroll to position [1771, 0]
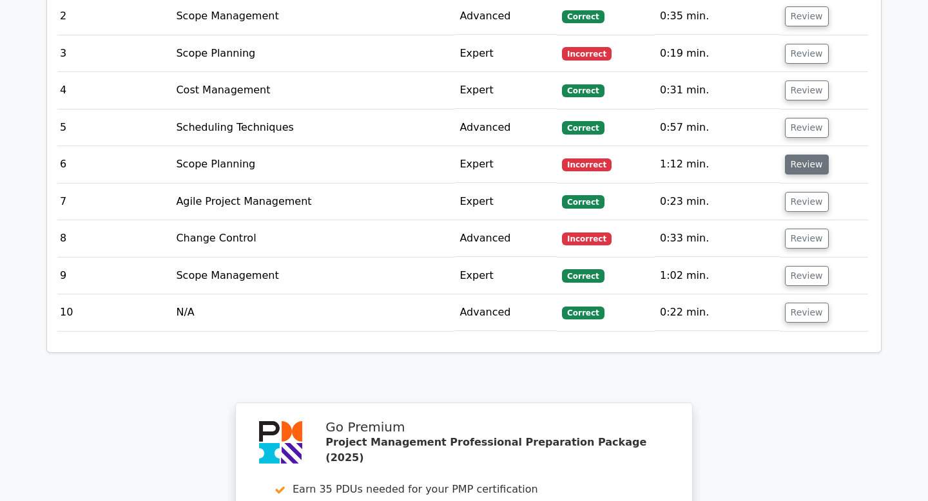
click at [803, 155] on button "Review" at bounding box center [807, 165] width 44 height 20
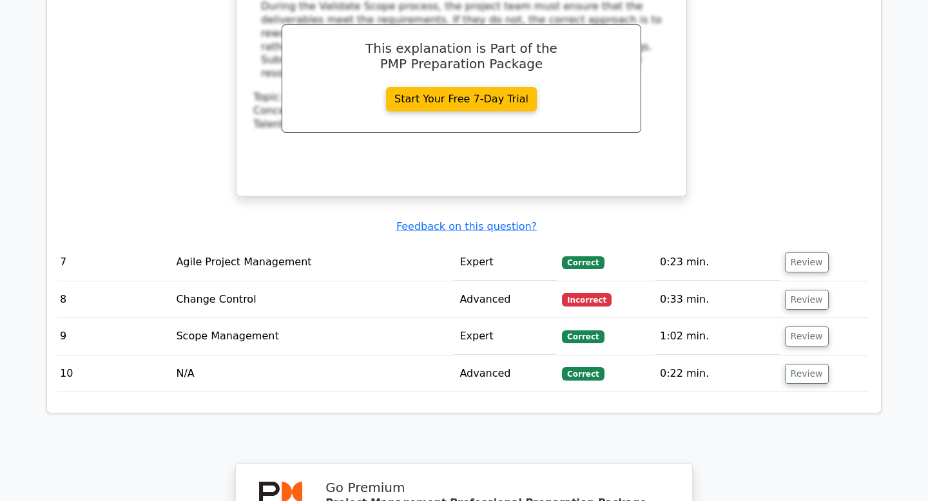
scroll to position [2309, 0]
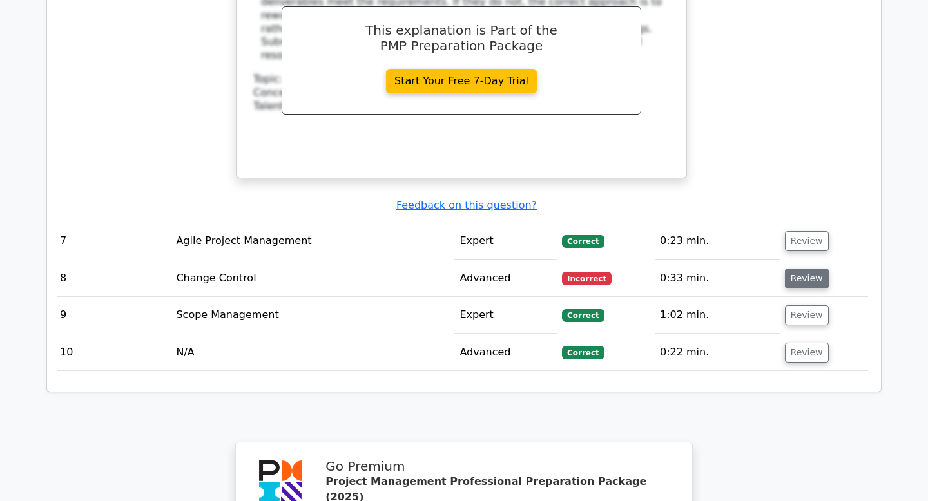
click at [787, 269] on button "Review" at bounding box center [807, 279] width 44 height 20
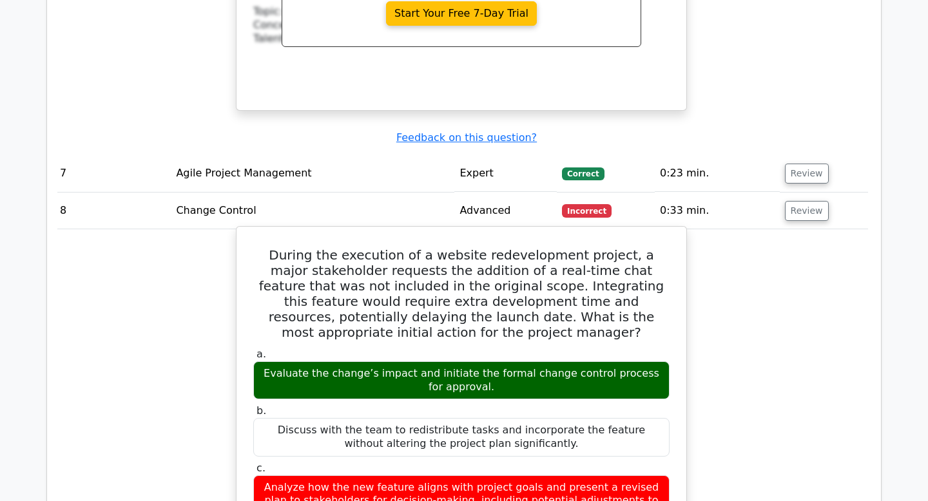
scroll to position [2377, 0]
